Goal: Task Accomplishment & Management: Manage account settings

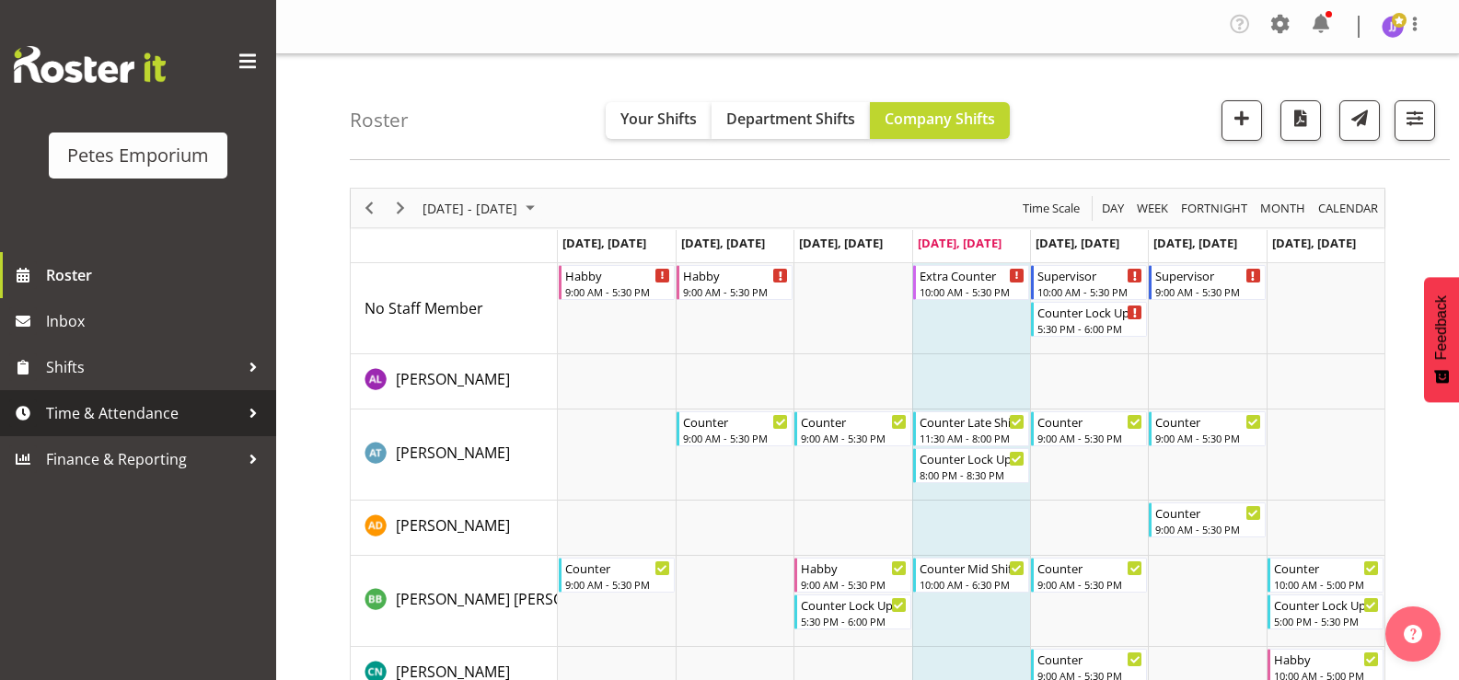
click at [135, 413] on span "Time & Attendance" at bounding box center [142, 414] width 193 height 28
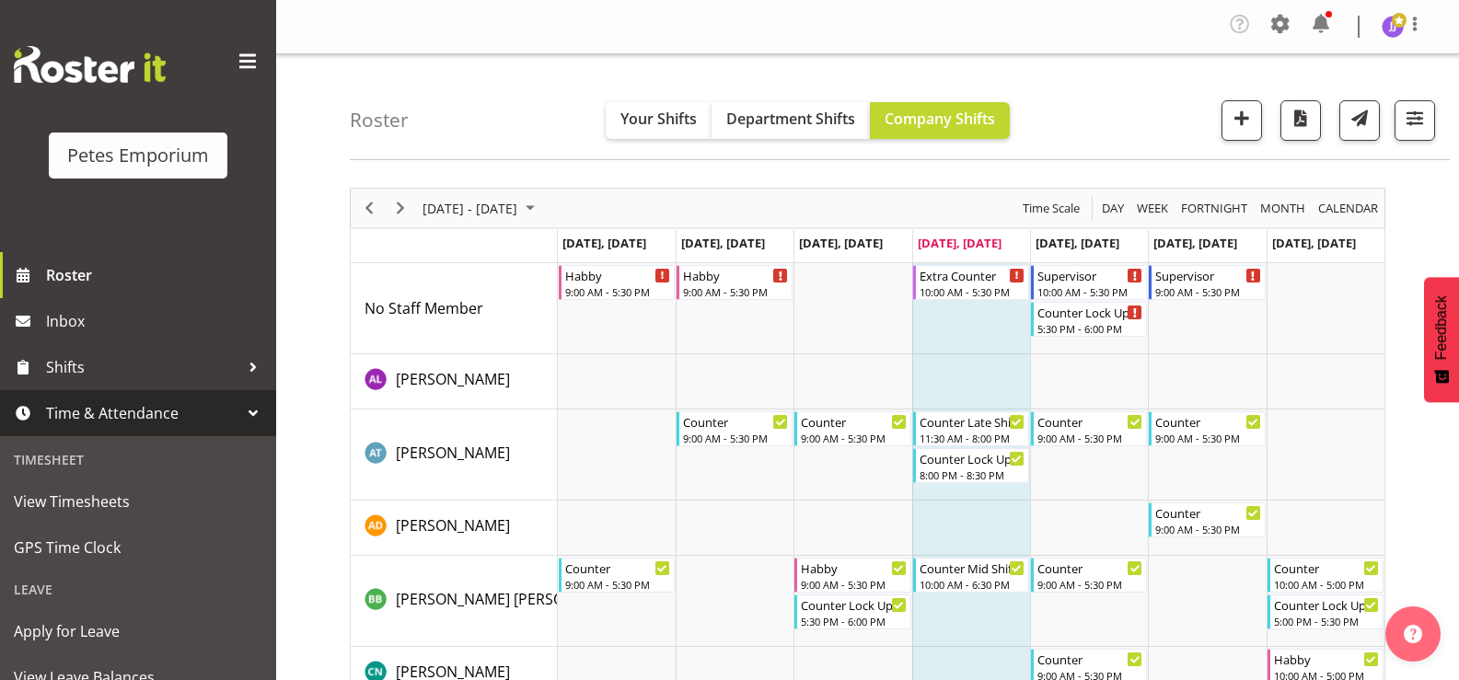
scroll to position [163, 0]
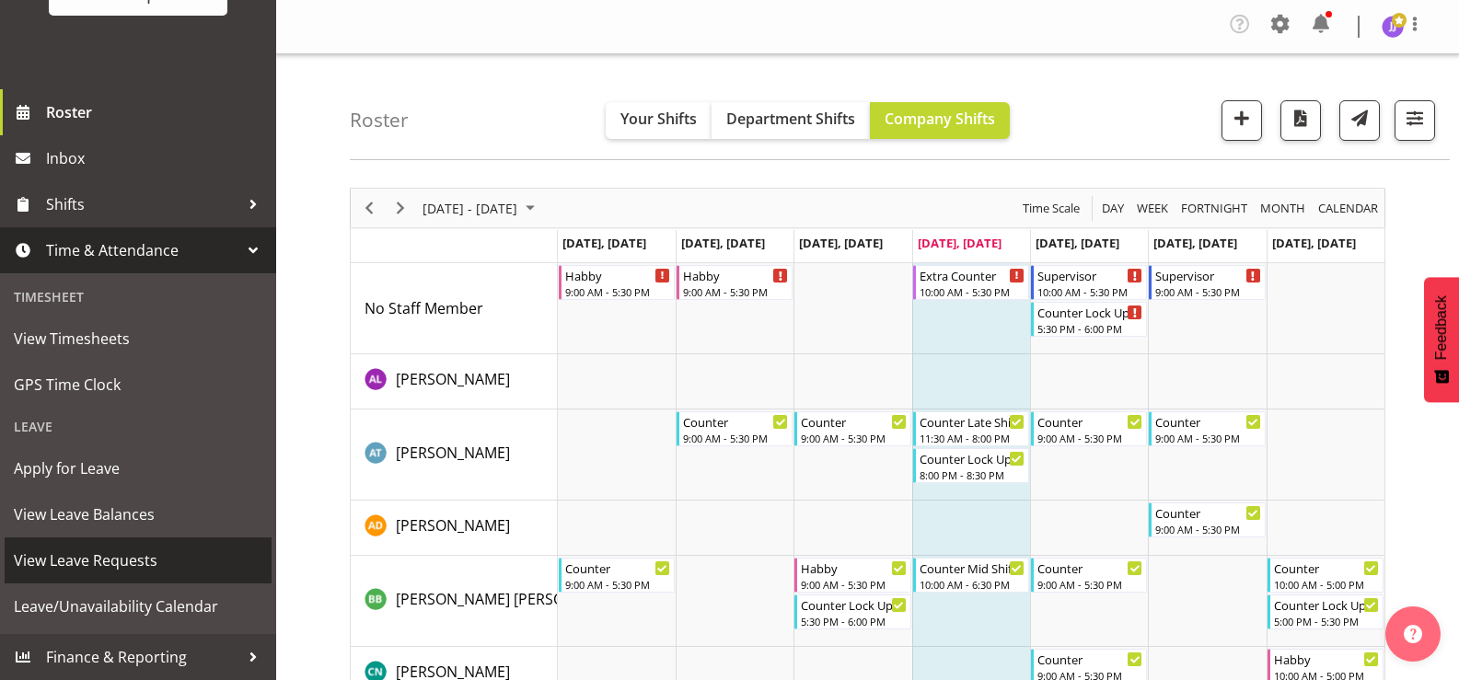
click at [139, 561] on span "View Leave Requests" at bounding box center [138, 561] width 249 height 28
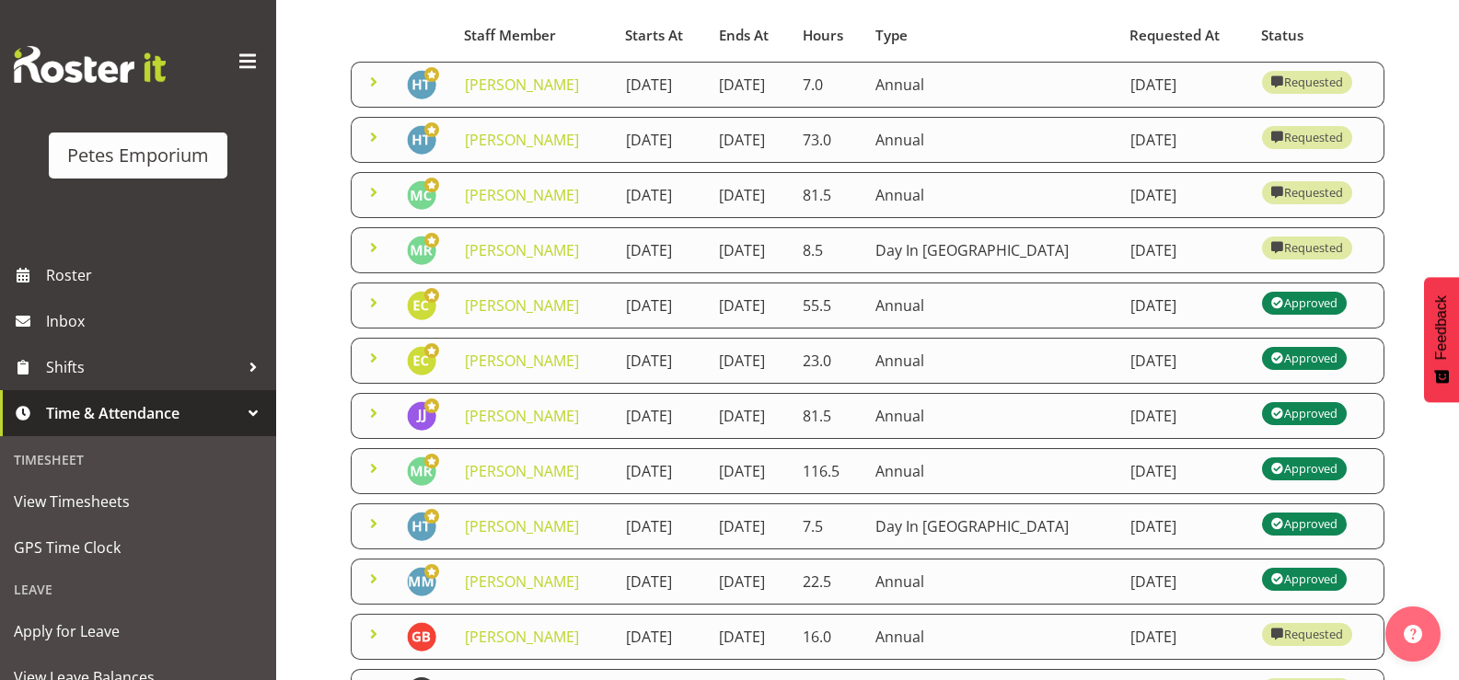
scroll to position [92, 0]
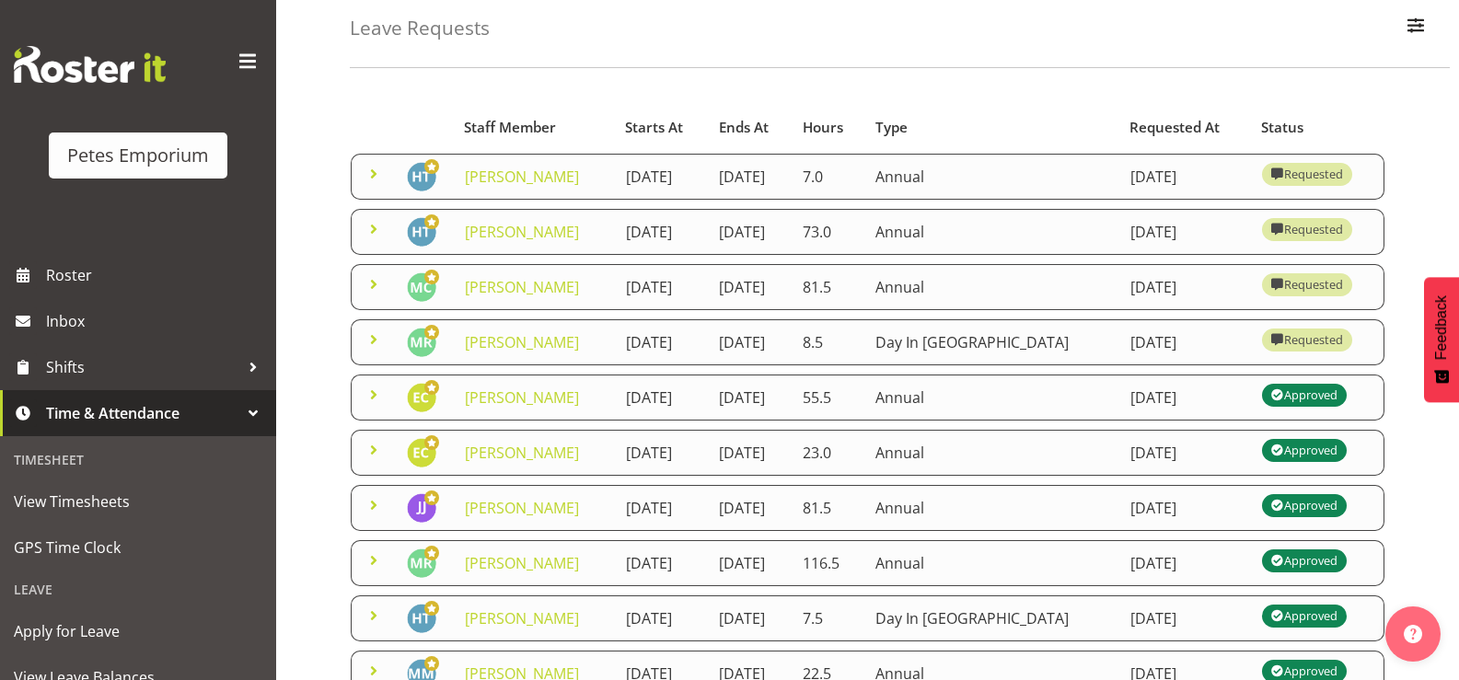
click at [369, 240] on span at bounding box center [374, 229] width 22 height 22
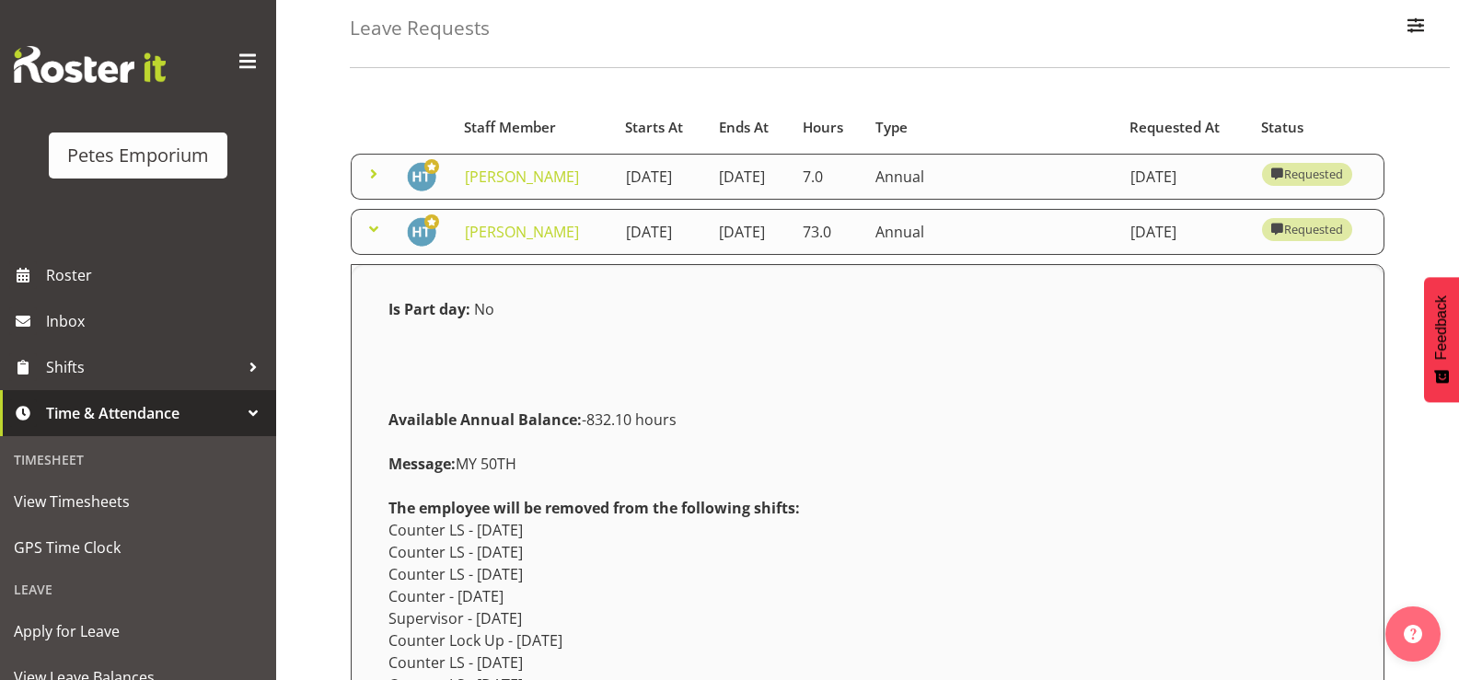
click at [369, 240] on span at bounding box center [374, 229] width 22 height 22
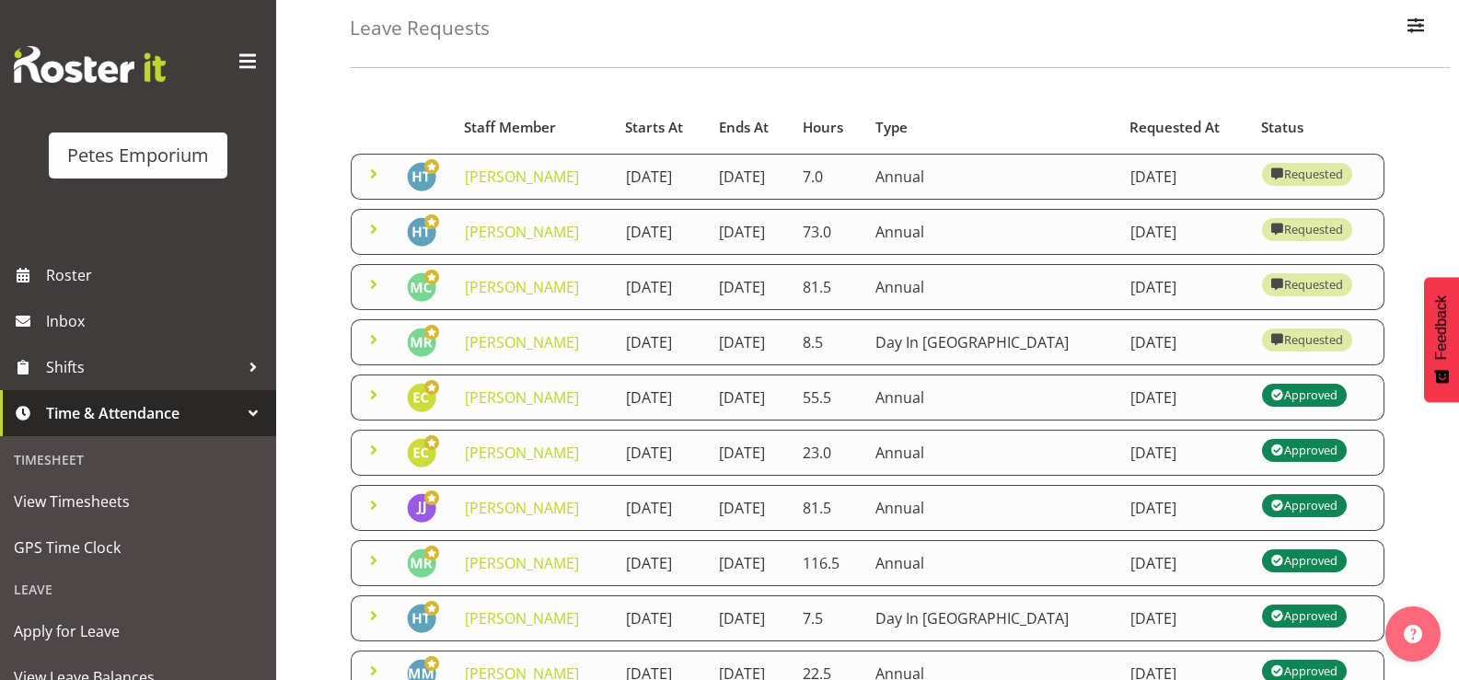
click at [373, 177] on span at bounding box center [374, 174] width 22 height 22
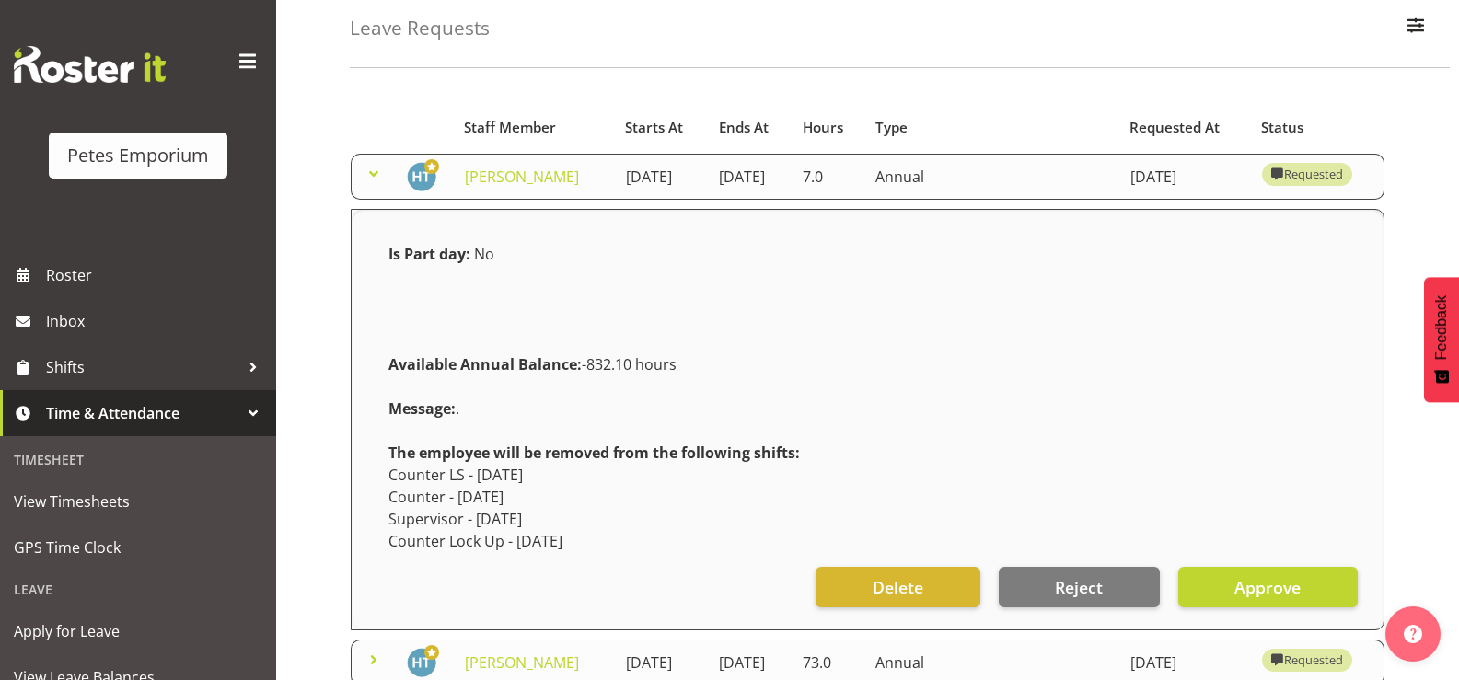
click at [373, 177] on span at bounding box center [374, 174] width 22 height 22
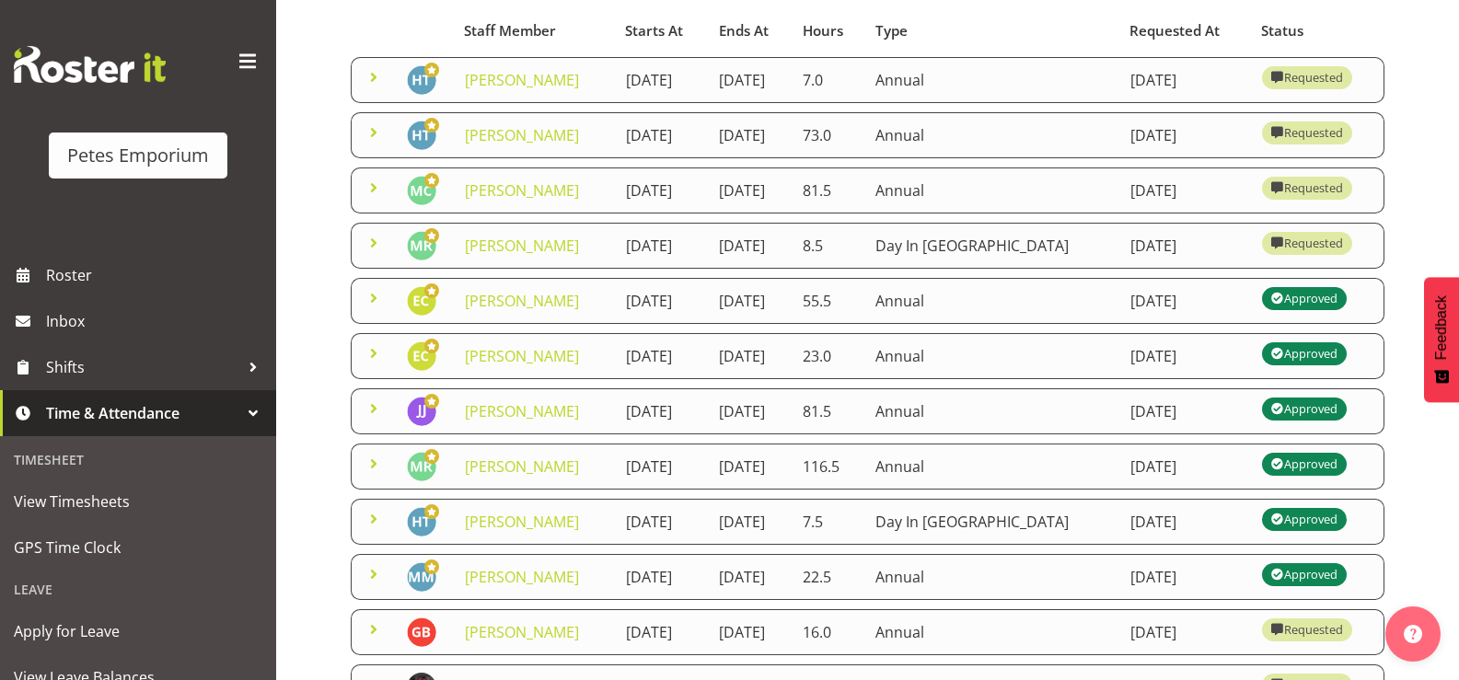
scroll to position [0, 0]
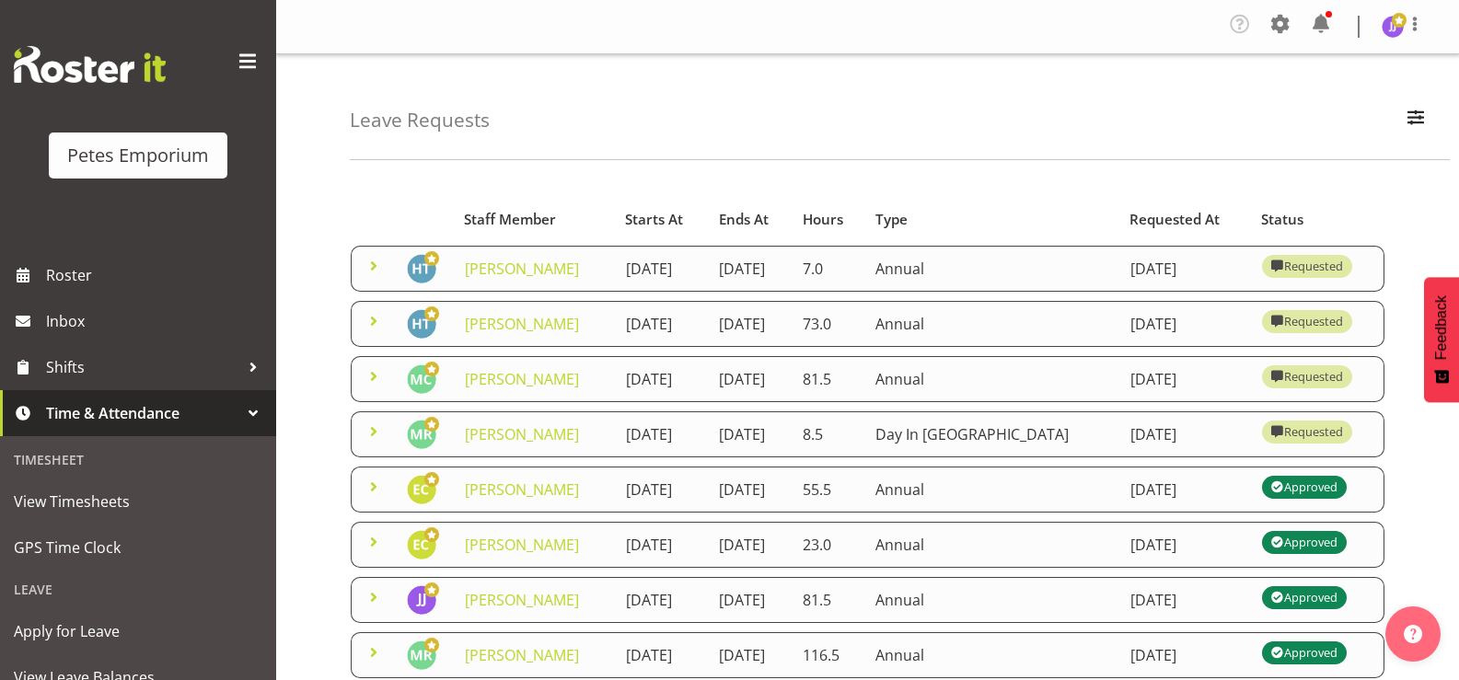
click at [1380, 29] on div "Tasks Jobs Employees Profile Log Out" at bounding box center [1332, 26] width 215 height 35
click at [1390, 37] on img at bounding box center [1393, 27] width 22 height 22
click at [1312, 101] on link "Log Out" at bounding box center [1337, 101] width 177 height 33
